Goal: Navigation & Orientation: Find specific page/section

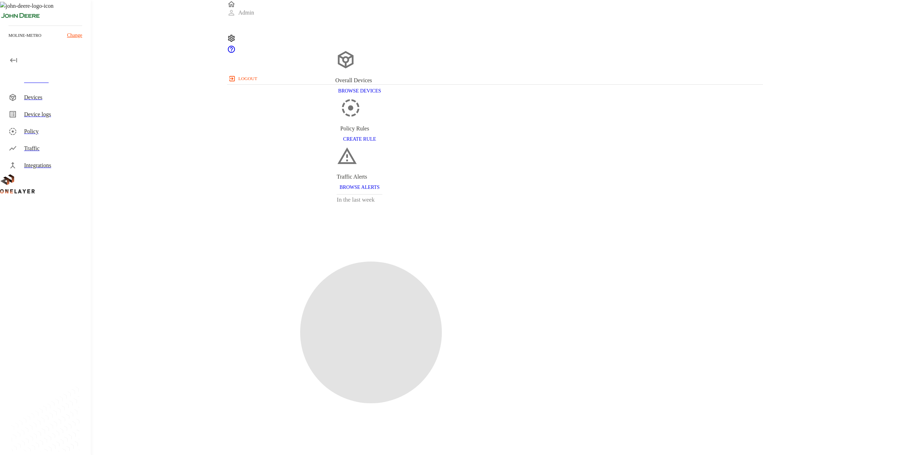
click at [67, 35] on p "Change" at bounding box center [74, 35] width 15 height 7
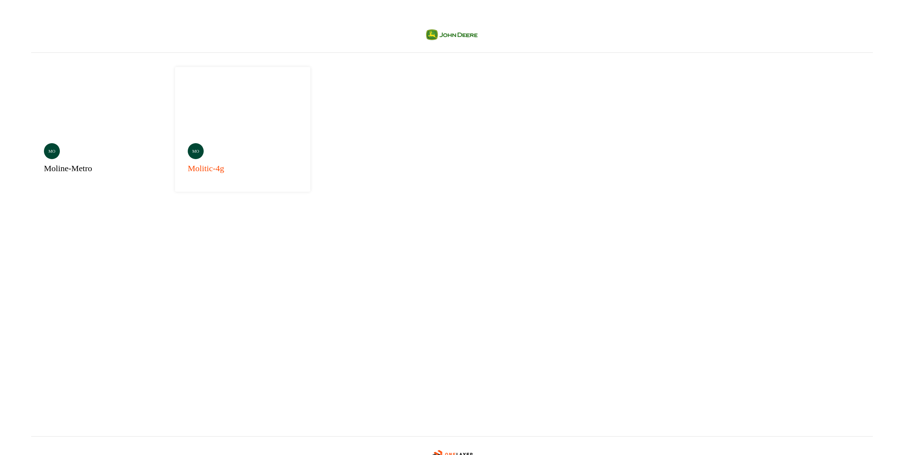
click at [182, 115] on div "mo molitic-4g" at bounding box center [242, 129] width 135 height 125
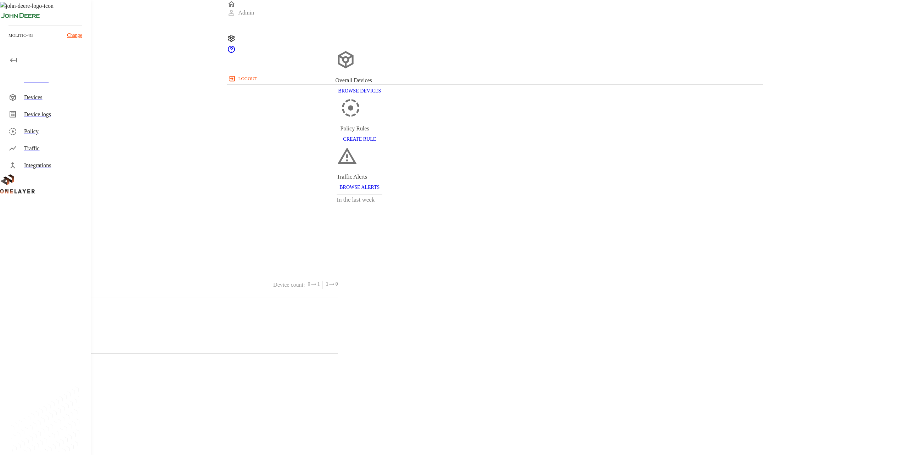
click at [67, 33] on p "Change" at bounding box center [74, 35] width 15 height 7
